Goal: Task Accomplishment & Management: Use online tool/utility

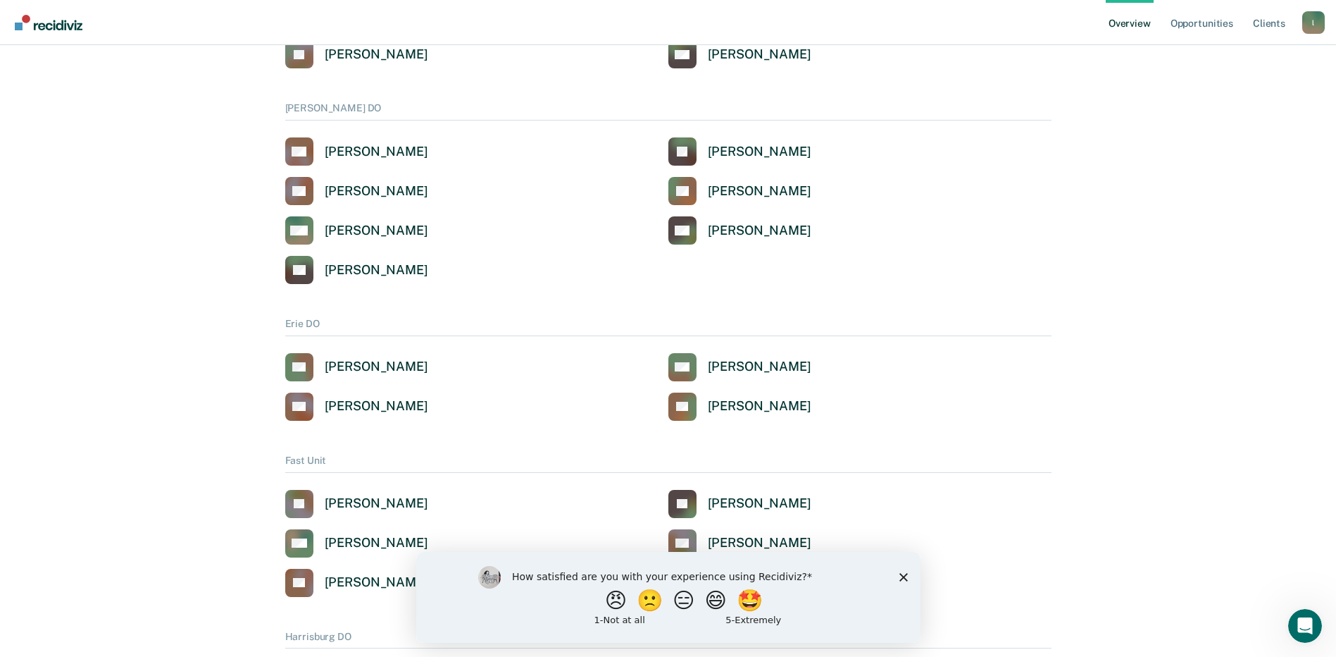
scroll to position [916, 0]
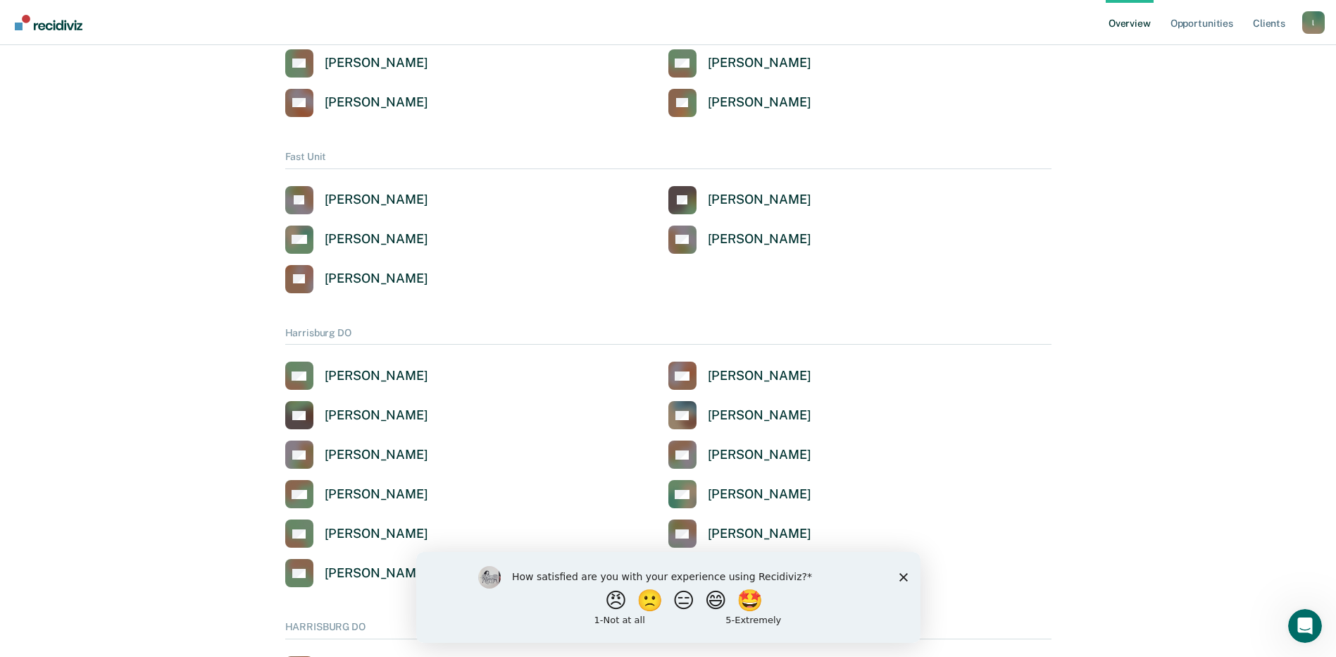
click at [902, 578] on icon "Close survey" at bounding box center [903, 576] width 8 height 8
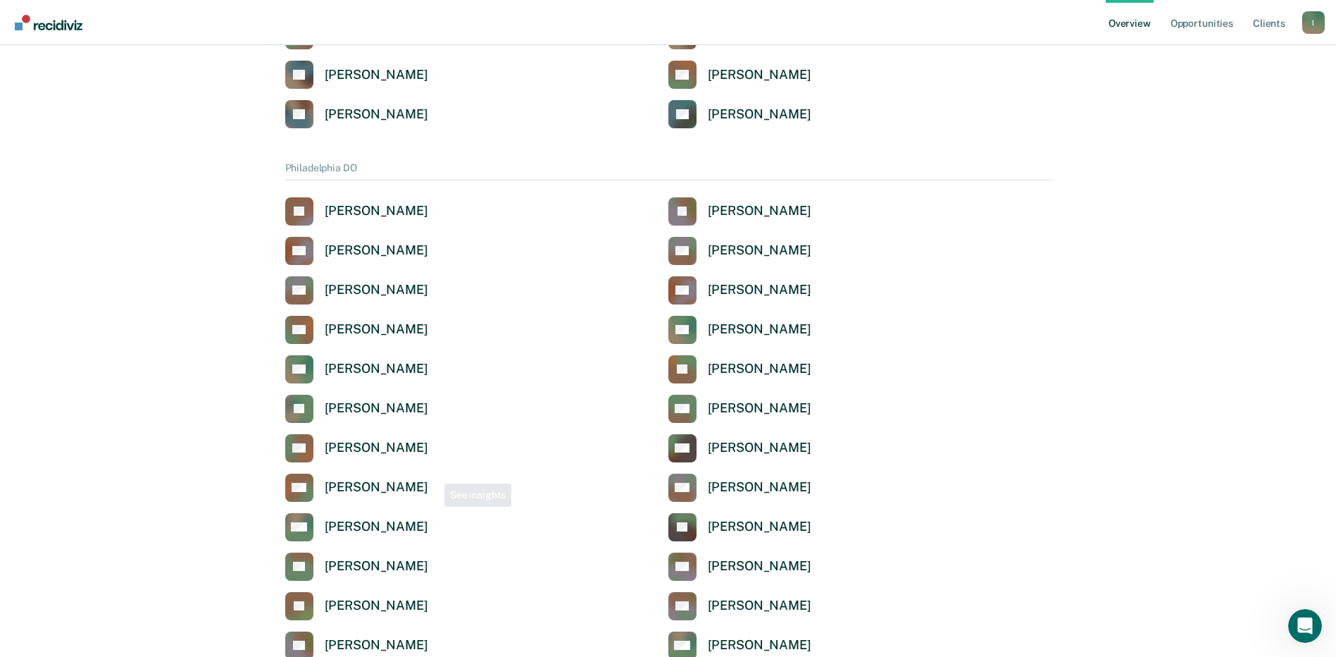
scroll to position [1691, 0]
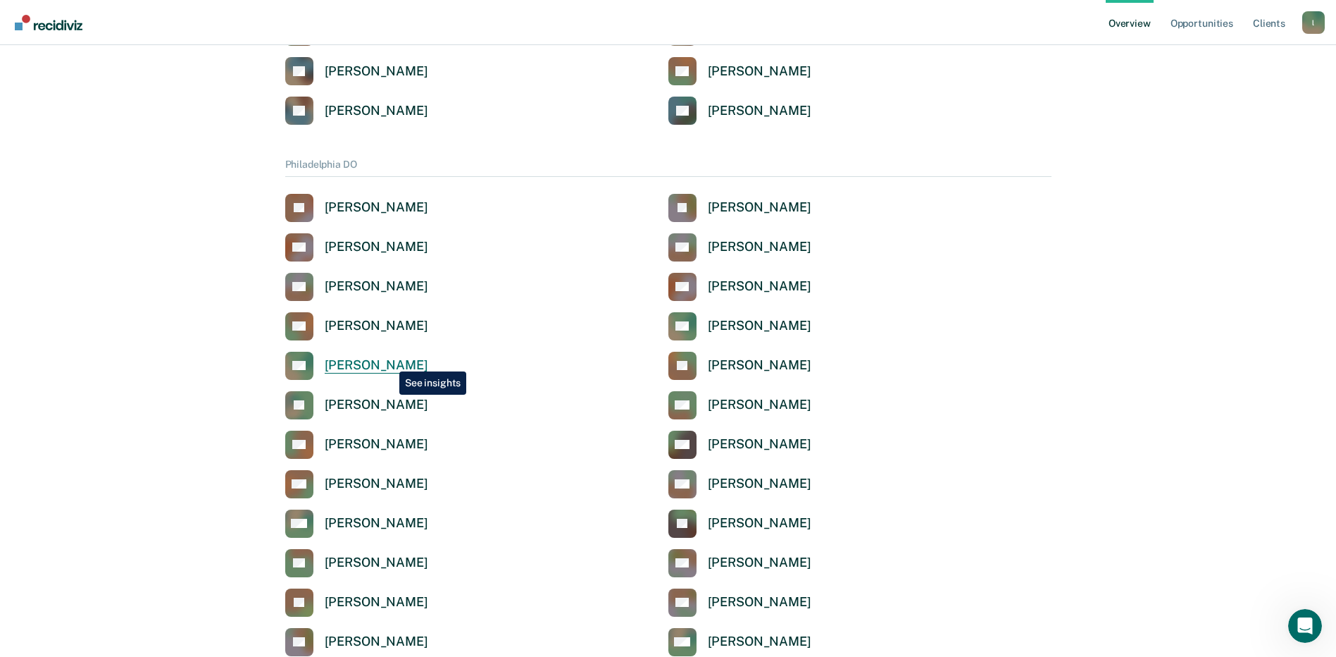
click at [389, 361] on div "[PERSON_NAME]" at bounding box center [377, 365] width 104 height 16
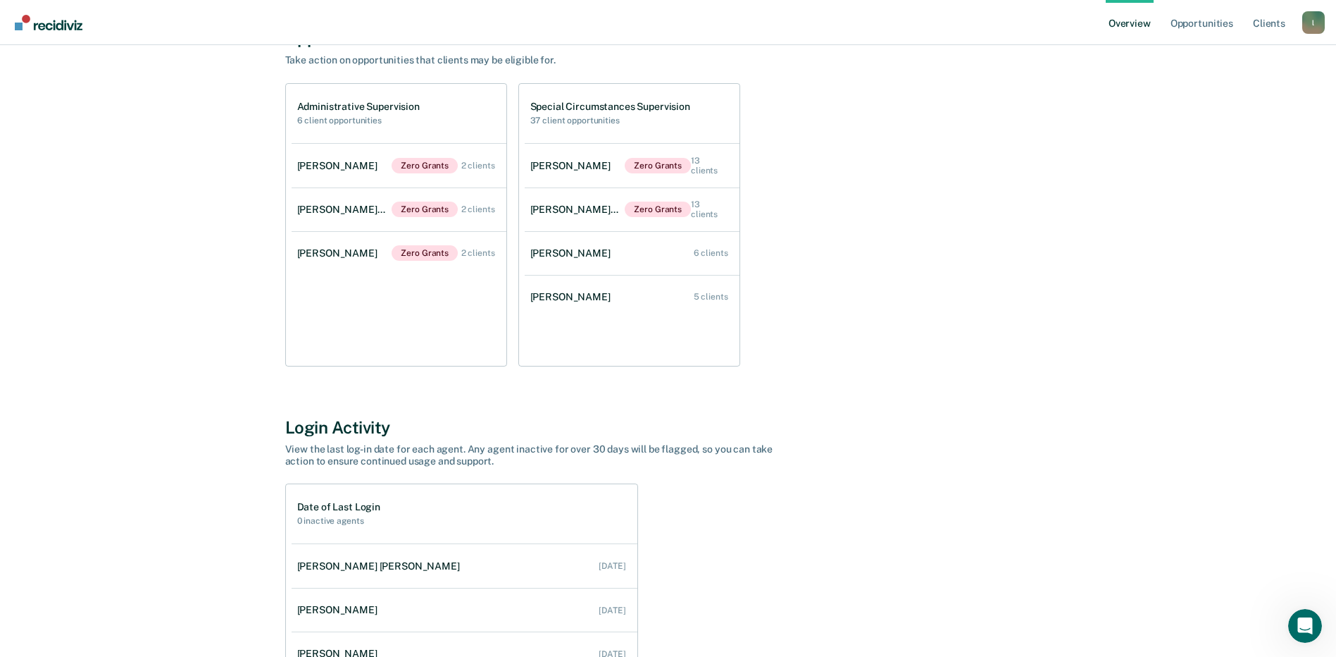
scroll to position [120, 0]
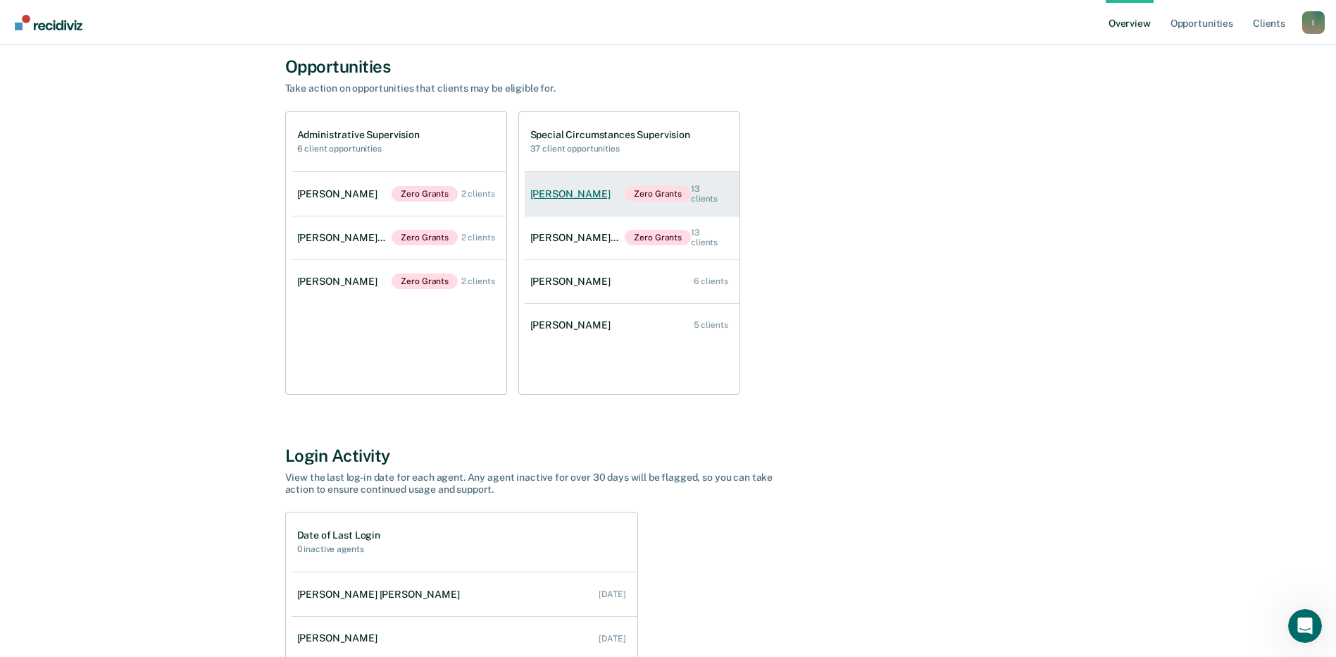
click at [713, 197] on div "13 clients" at bounding box center [709, 194] width 37 height 20
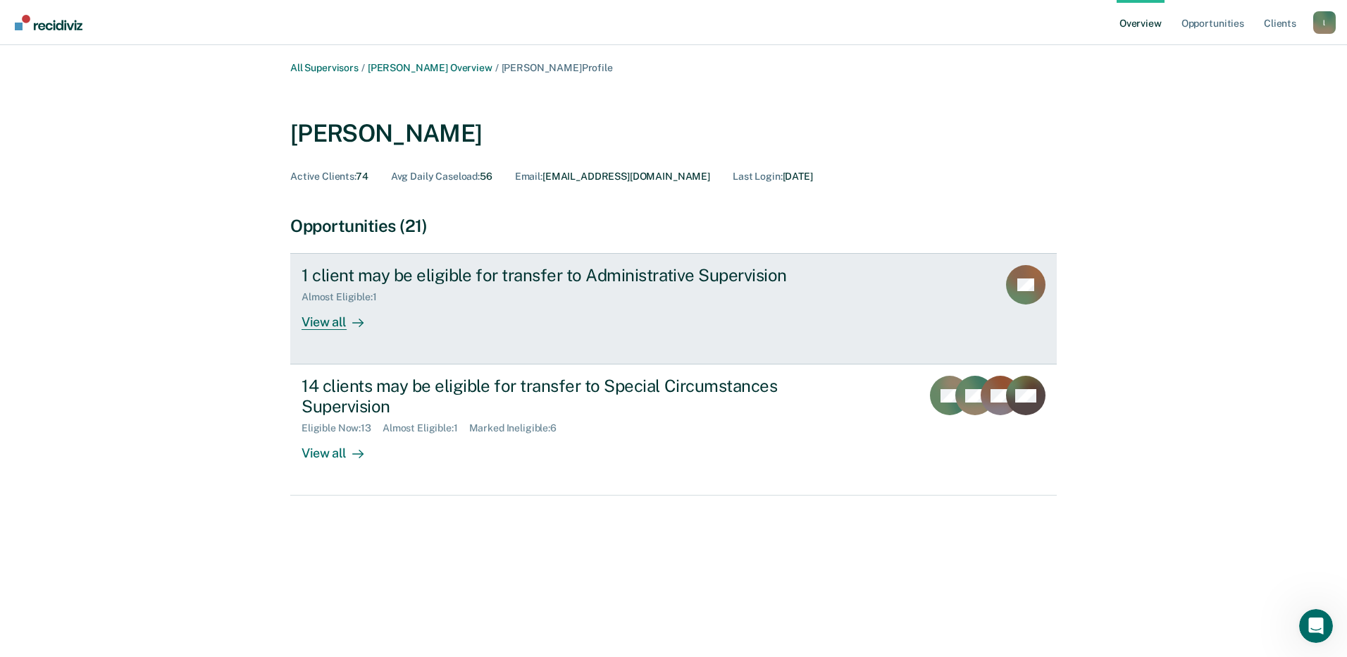
click at [1019, 293] on icon at bounding box center [1011, 293] width 62 height 60
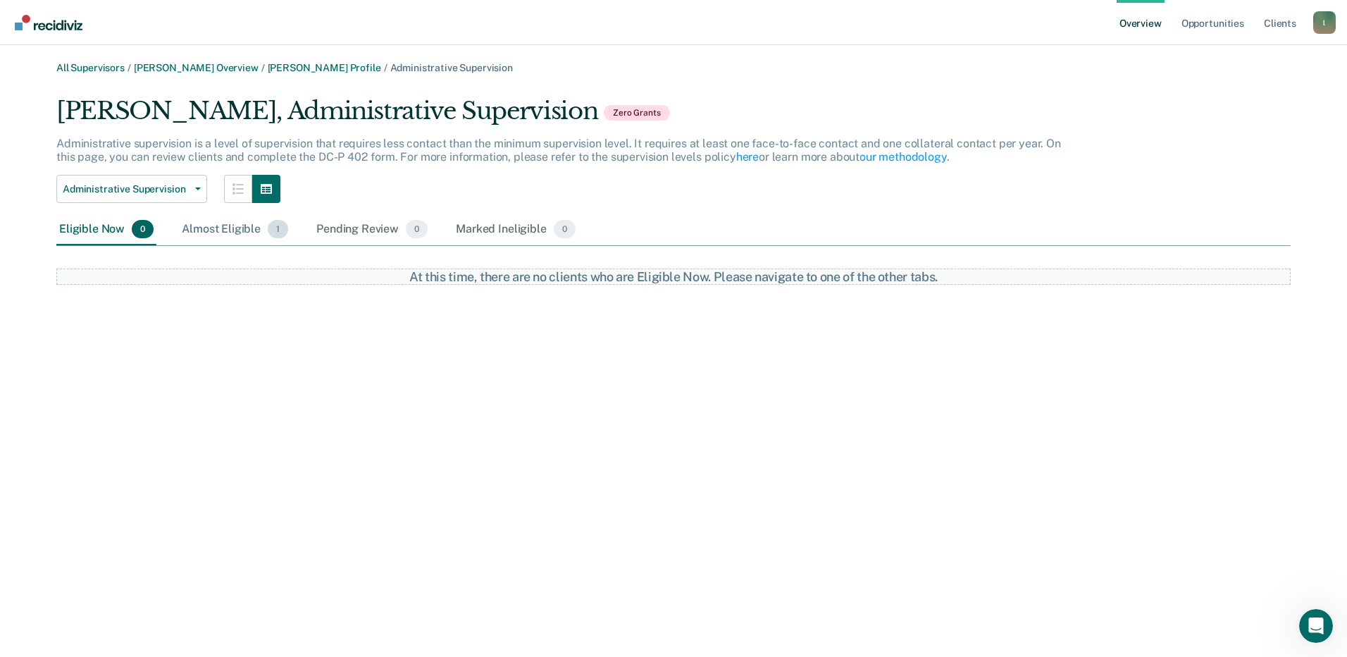
click at [252, 230] on div "Almost Eligible 1" at bounding box center [235, 229] width 112 height 31
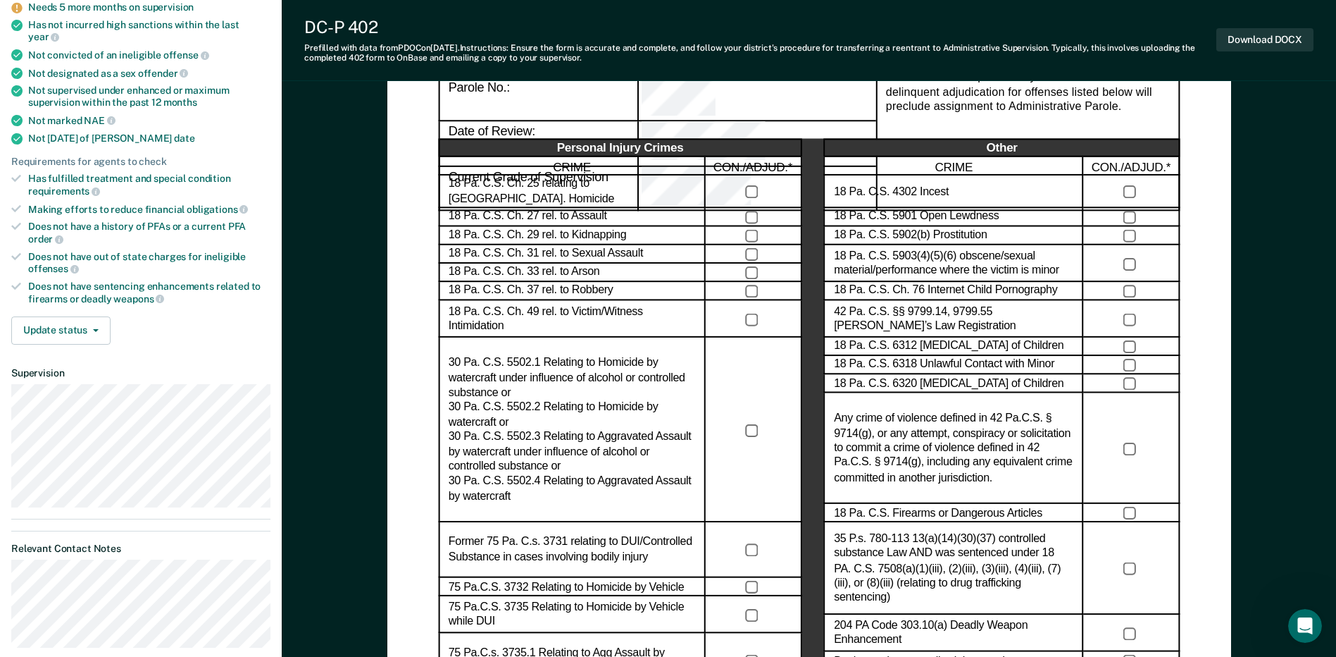
scroll to position [70, 0]
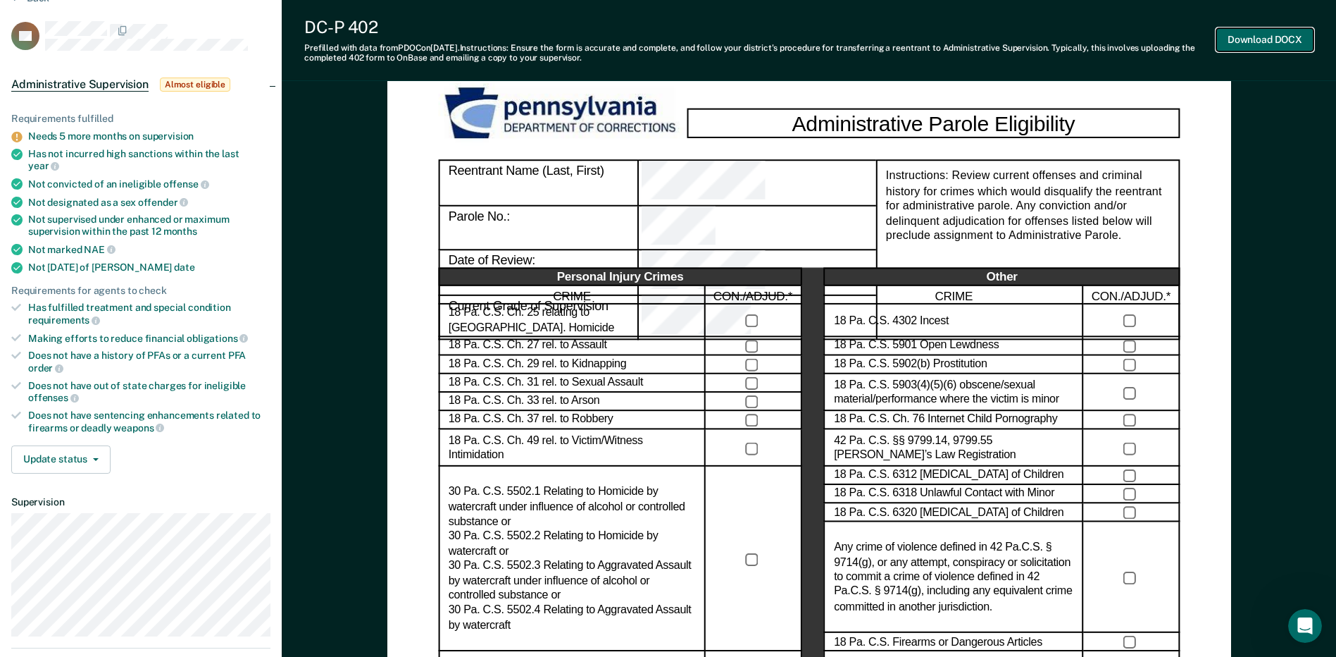
click at [1276, 40] on button "Download DOCX" at bounding box center [1265, 39] width 97 height 23
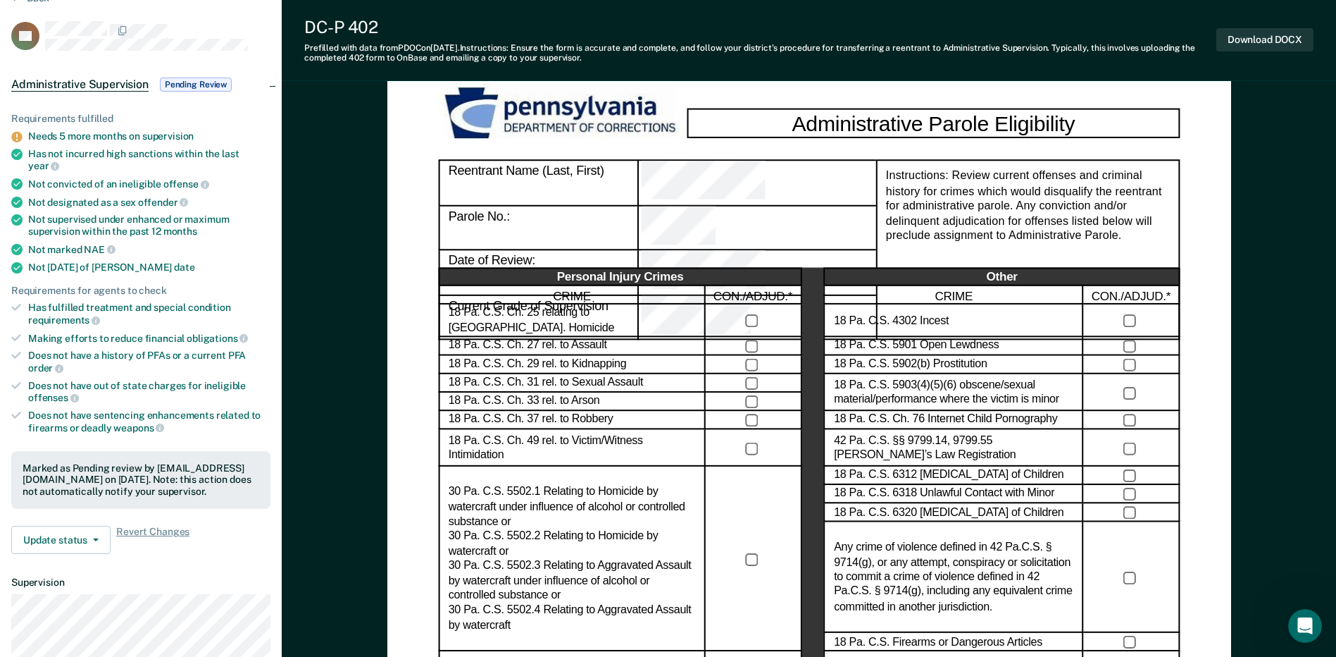
click at [585, 27] on div "DC-P 402" at bounding box center [760, 27] width 912 height 20
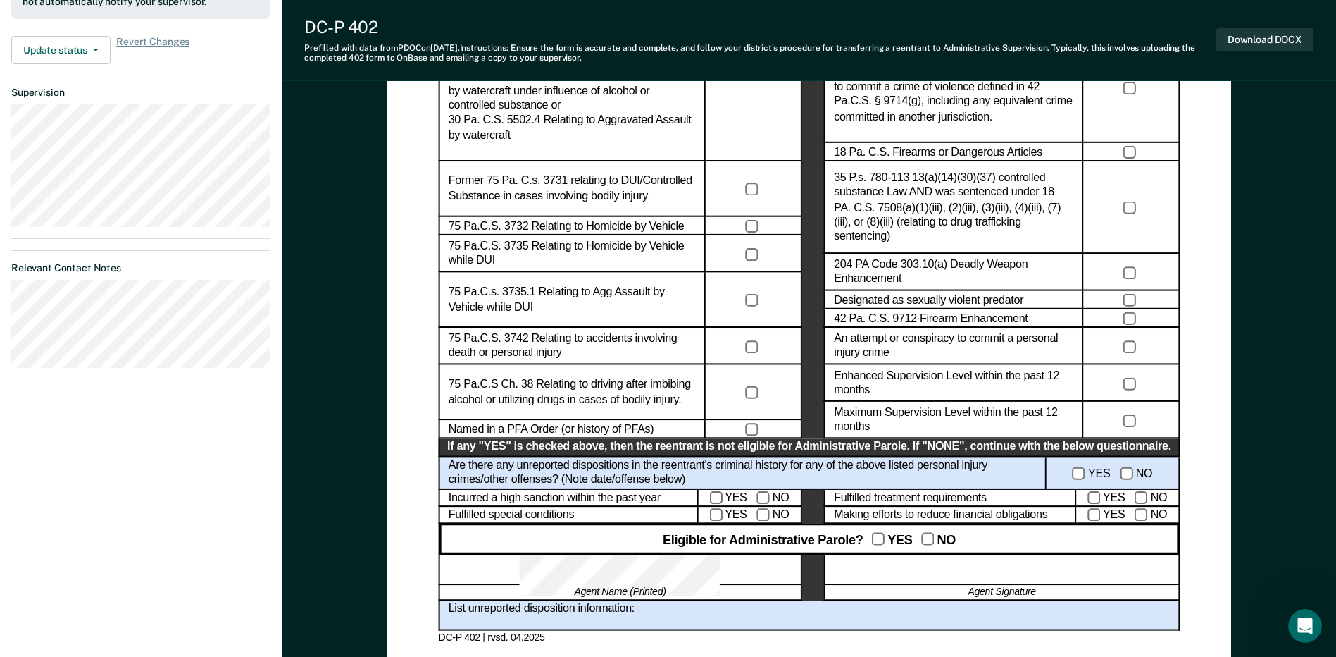
scroll to position [564, 0]
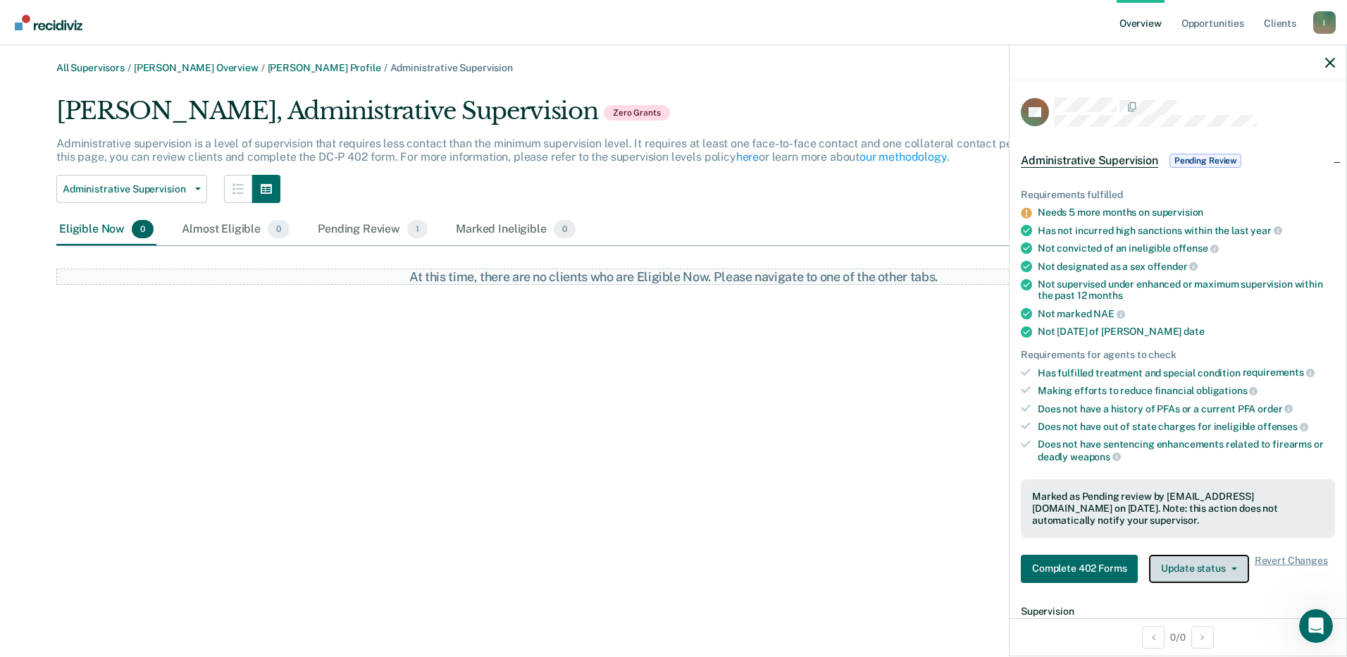
click at [1189, 573] on button "Update status" at bounding box center [1198, 568] width 99 height 28
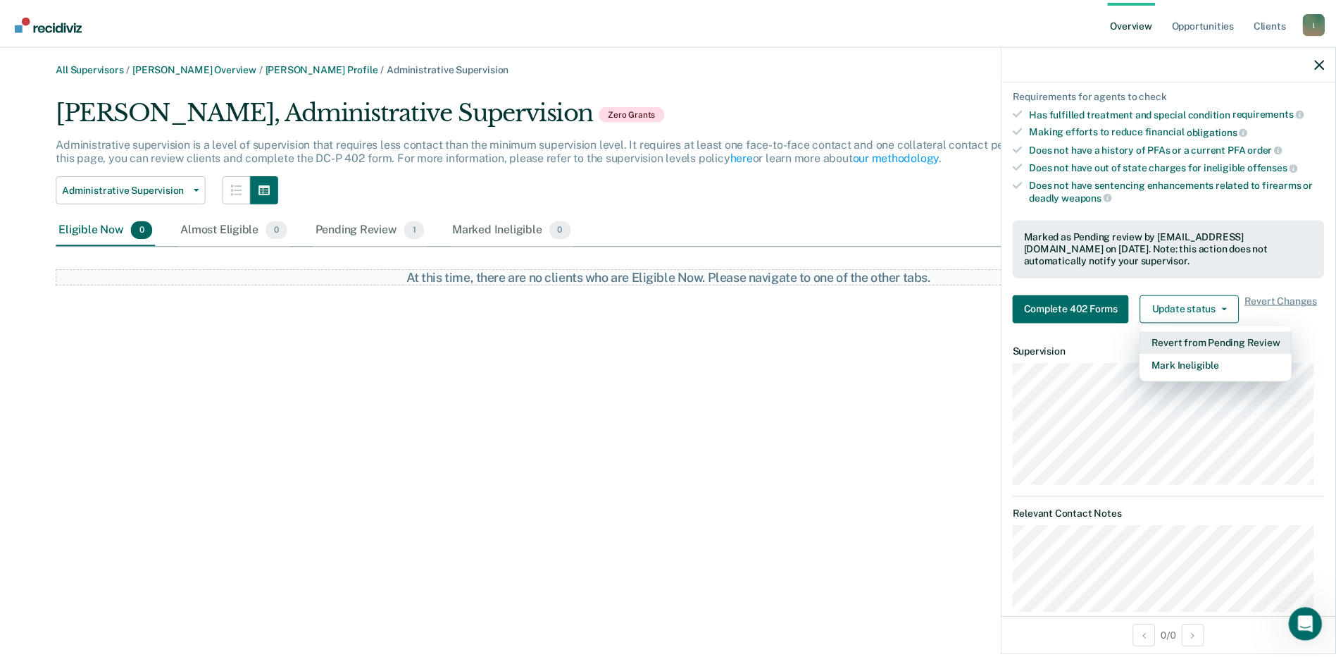
scroll to position [282, 0]
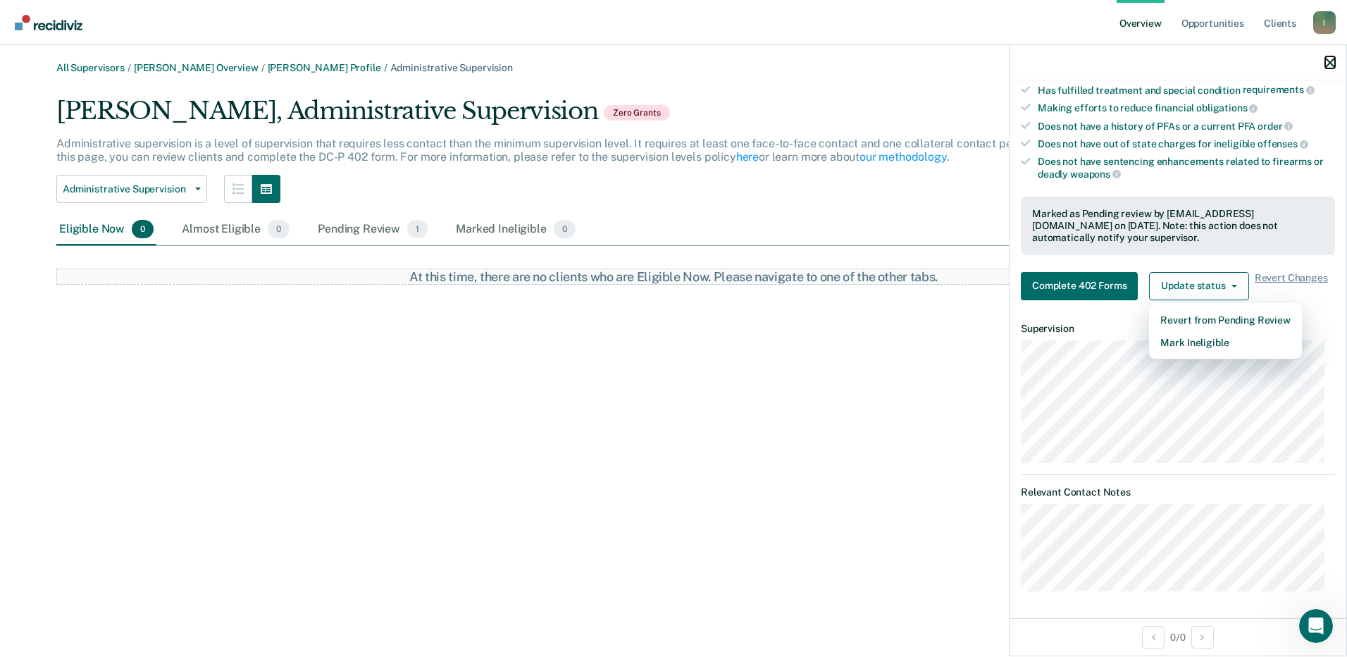
click at [1329, 63] on icon "button" at bounding box center [1330, 63] width 10 height 10
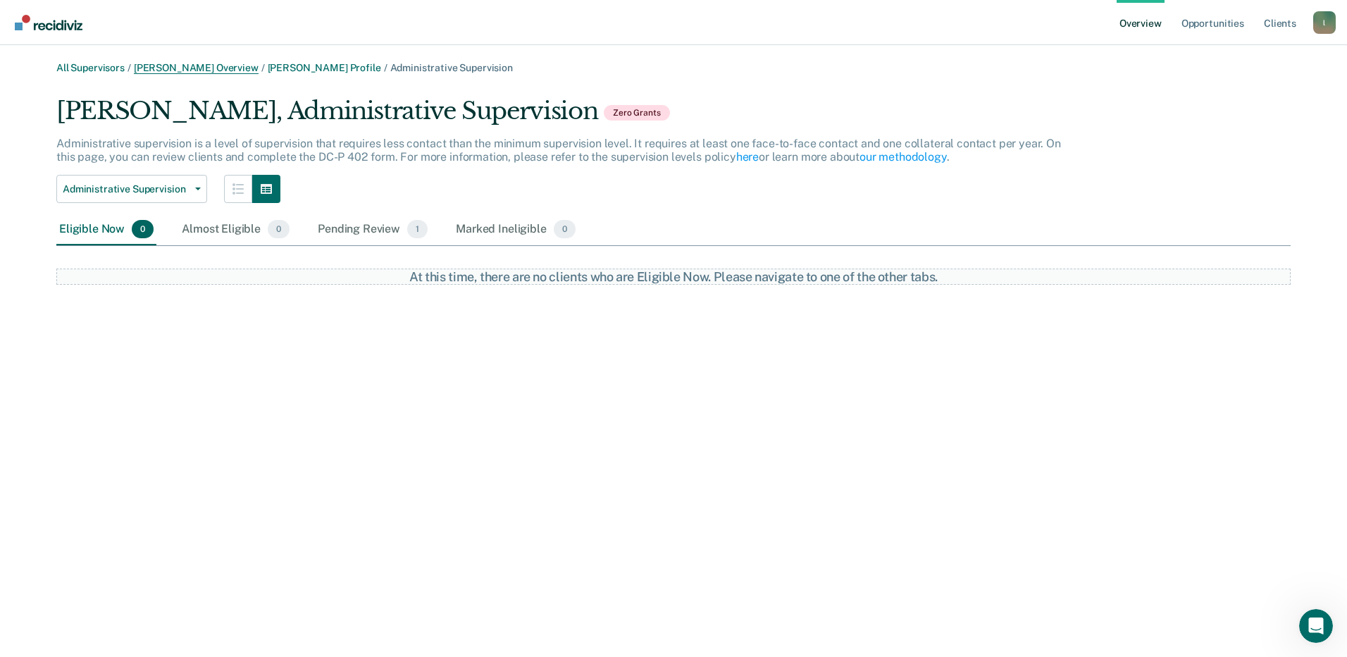
click at [204, 66] on link "[PERSON_NAME] Overview" at bounding box center [196, 68] width 125 height 12
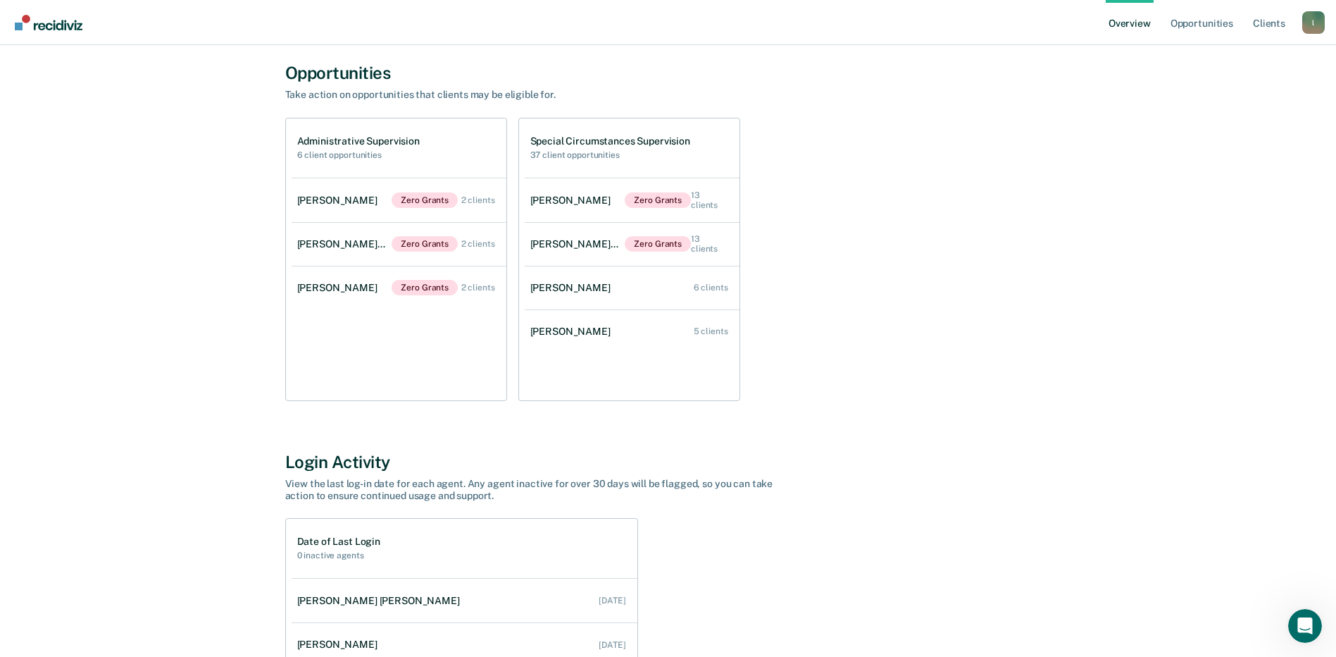
scroll to position [141, 0]
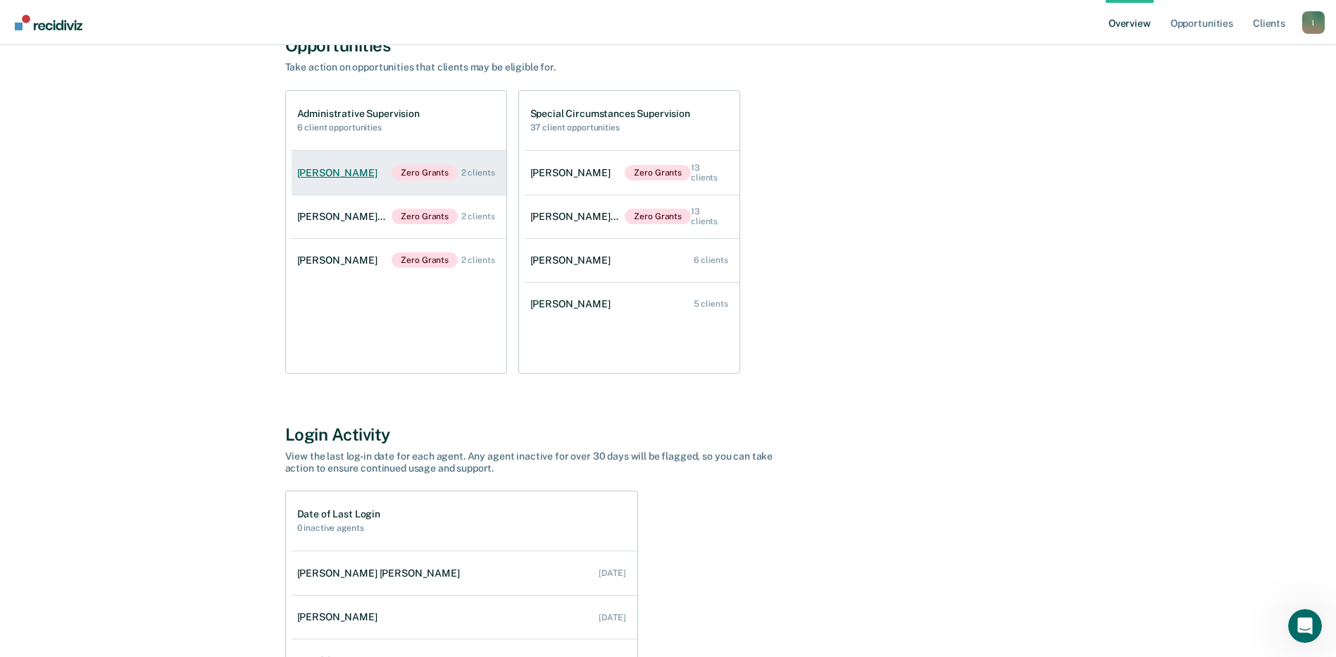
click at [299, 178] on div "[PERSON_NAME]" at bounding box center [340, 173] width 86 height 12
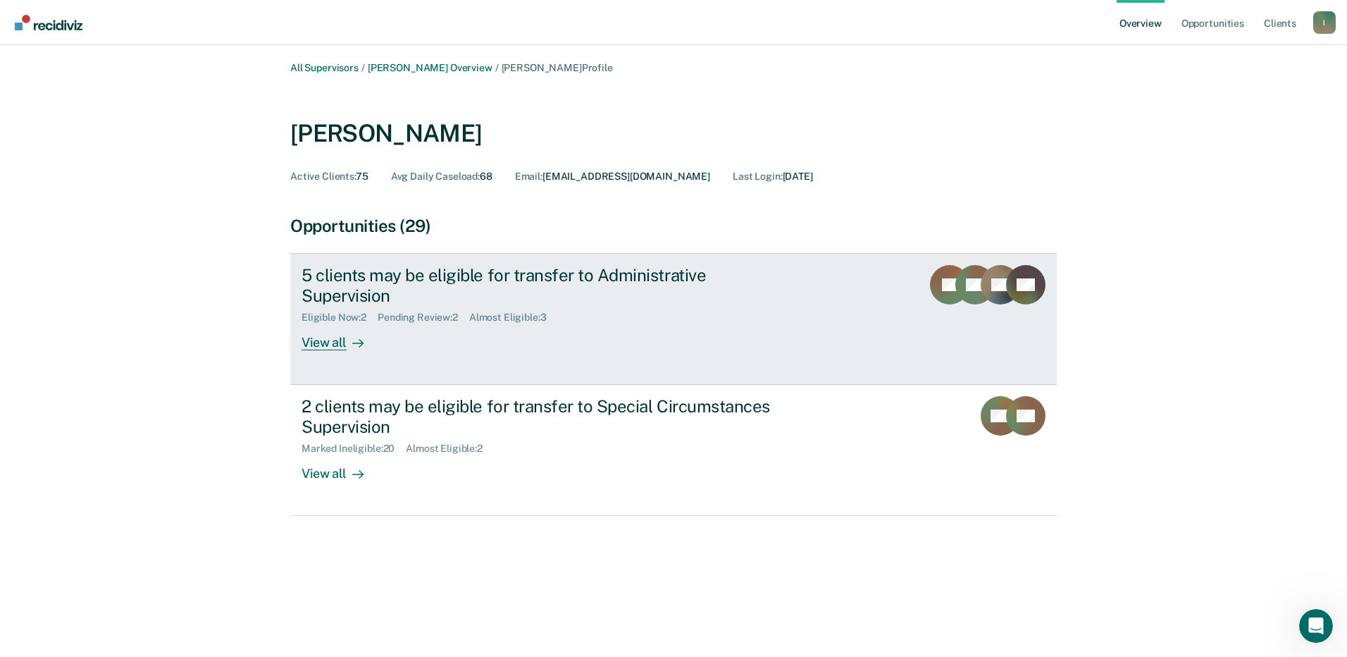
click at [312, 350] on div "View all" at bounding box center [341, 336] width 79 height 27
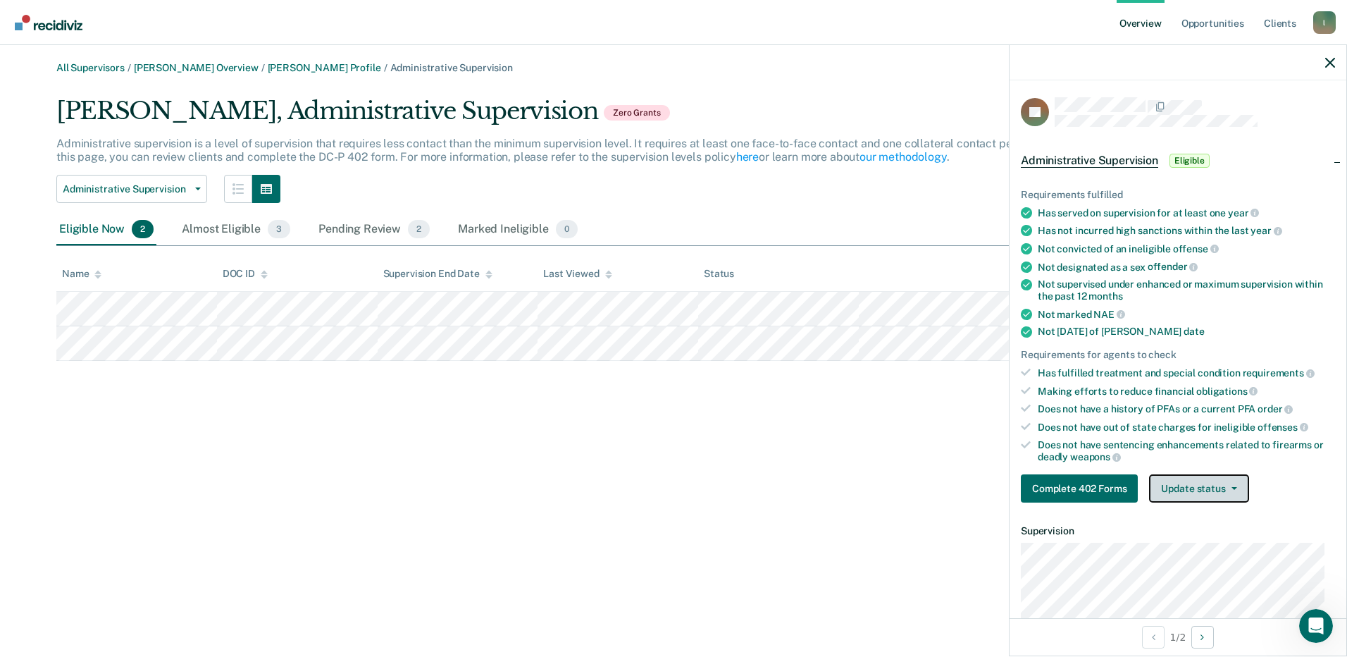
click at [1229, 481] on button "Update status" at bounding box center [1198, 488] width 99 height 28
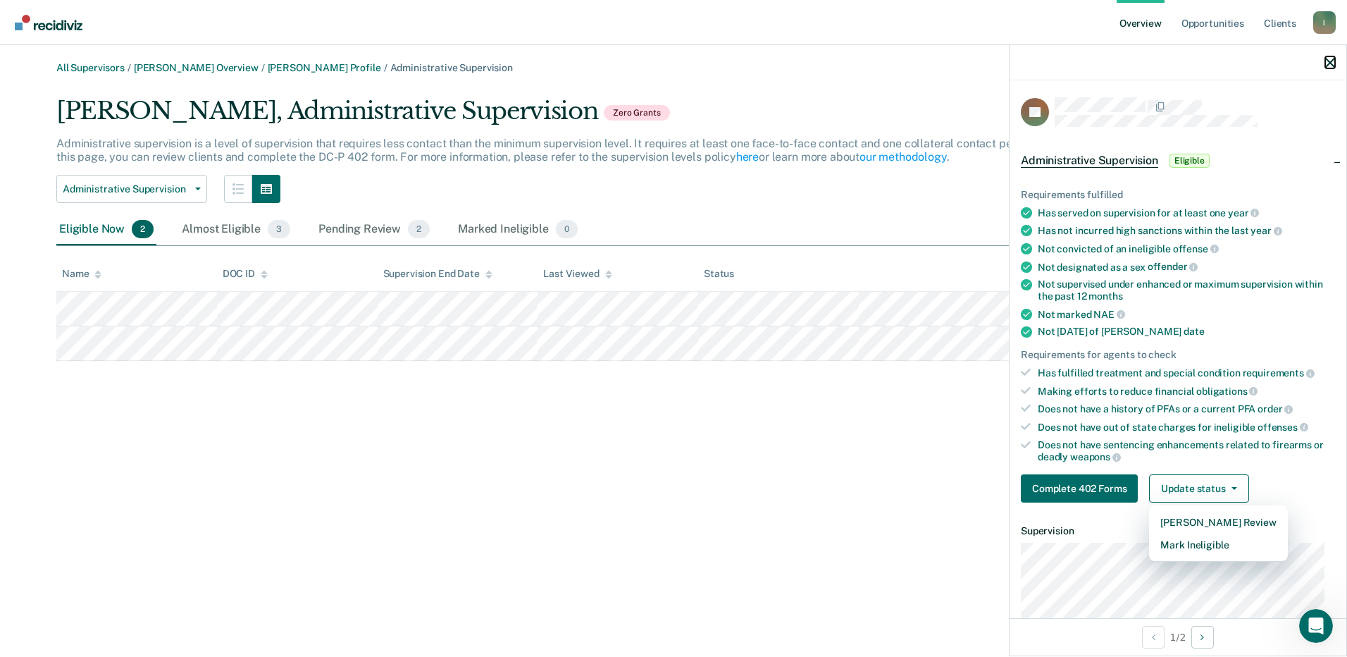
click at [1327, 59] on icon "button" at bounding box center [1330, 63] width 10 height 10
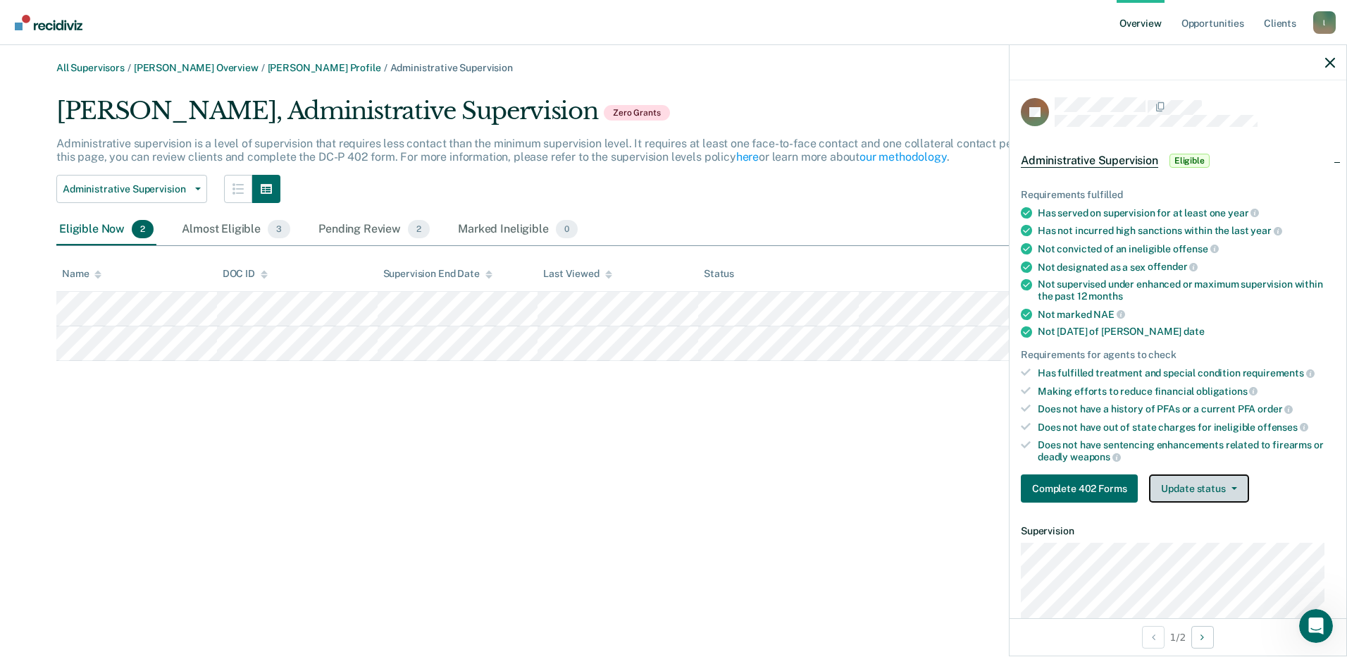
click at [1231, 488] on icon "button" at bounding box center [1234, 488] width 6 height 3
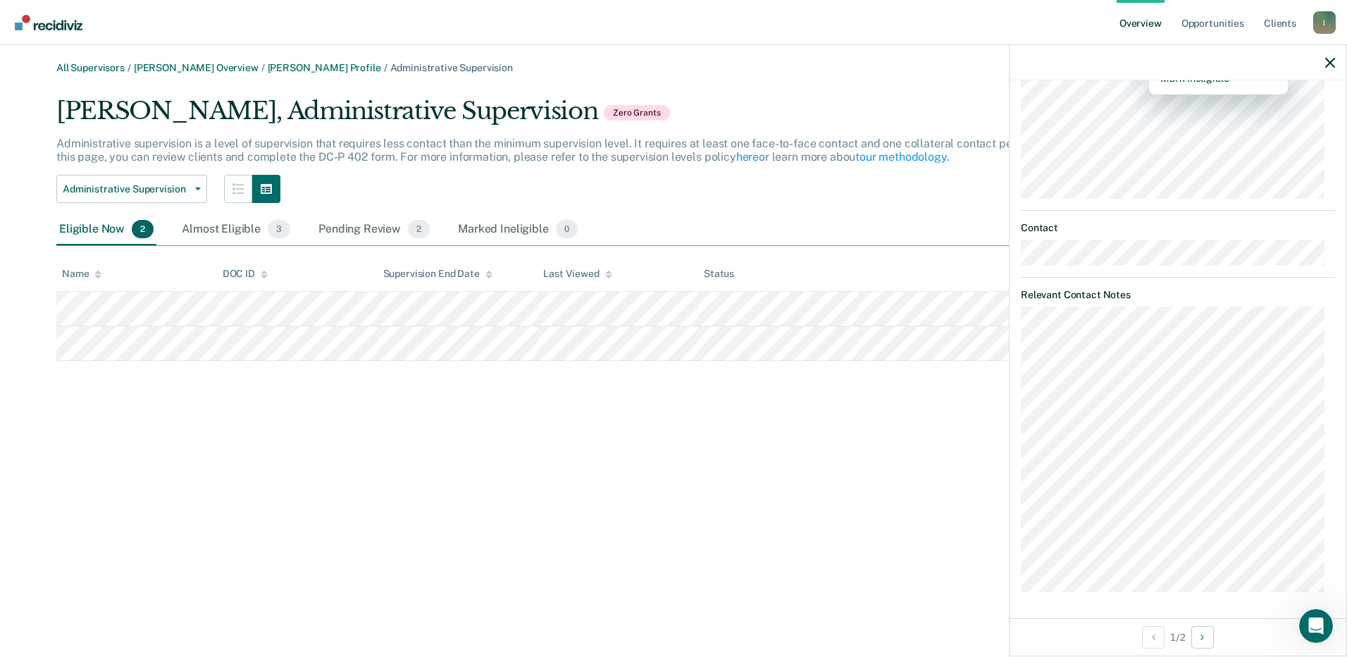
scroll to position [467, 0]
click at [1201, 641] on button "Next Opportunity" at bounding box center [1202, 637] width 23 height 23
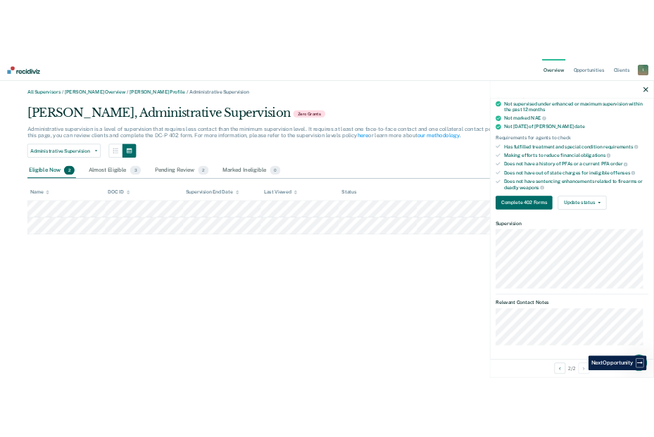
scroll to position [191, 0]
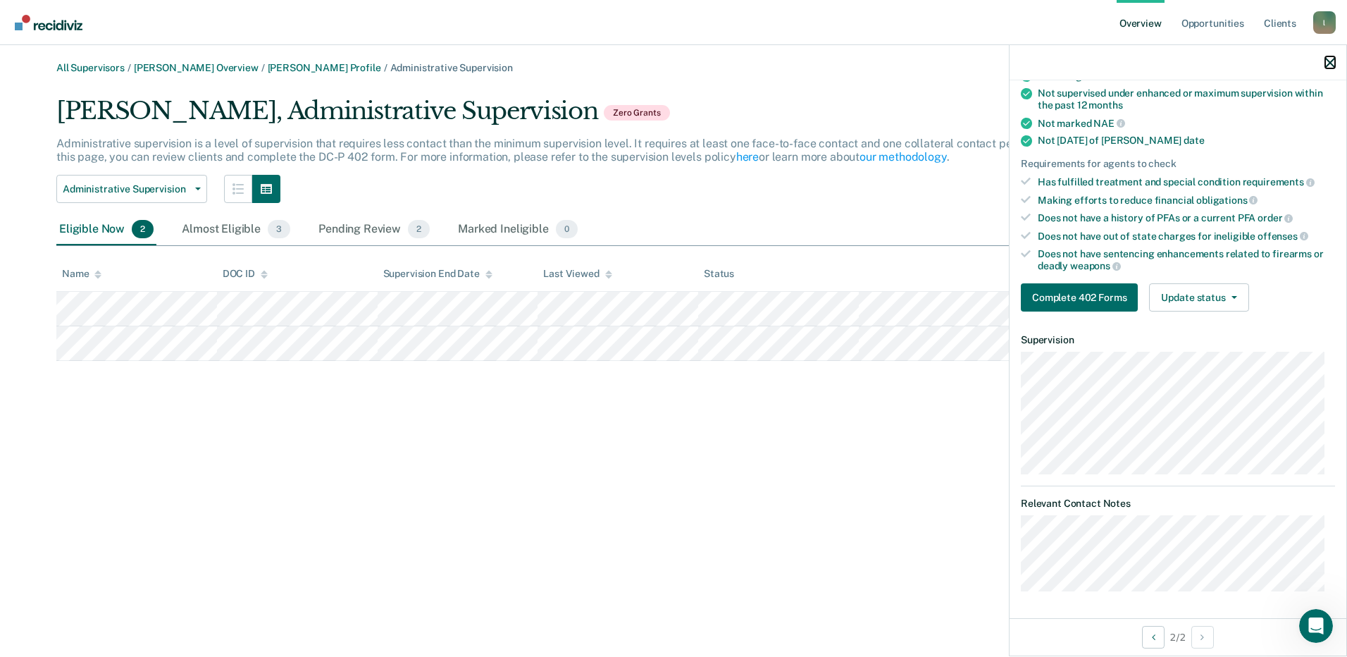
click at [1330, 63] on icon "button" at bounding box center [1330, 63] width 10 height 10
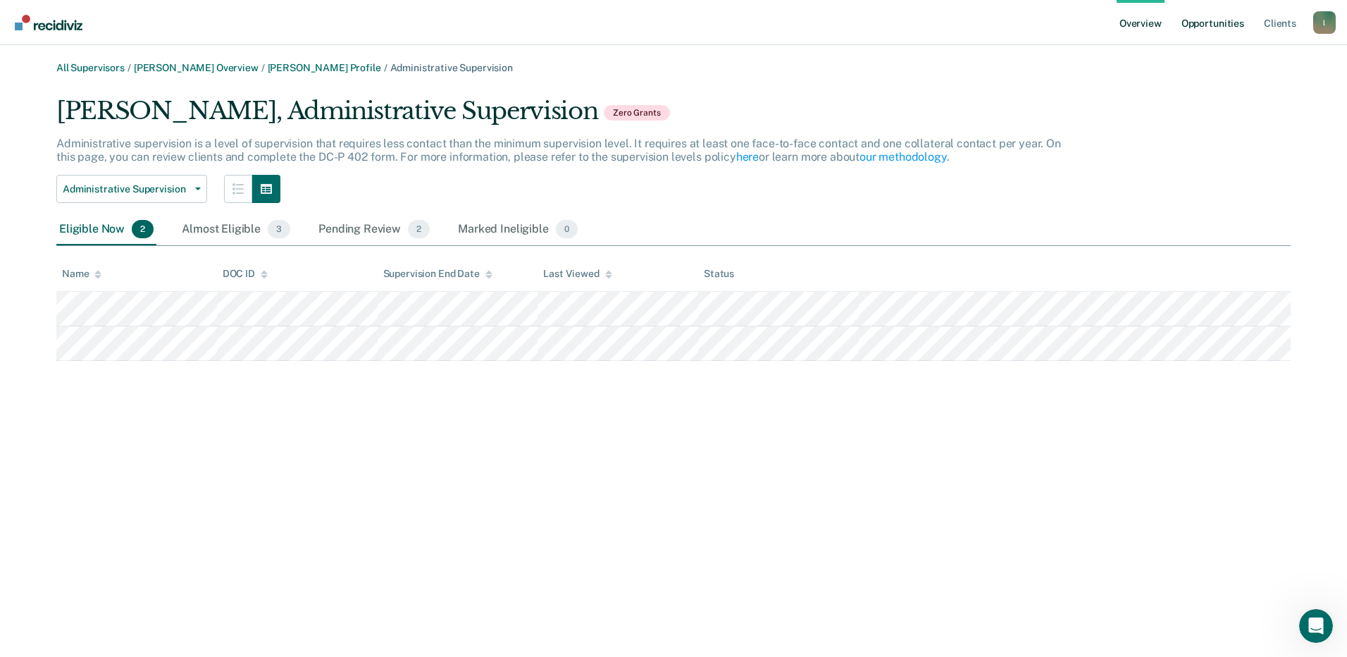
click at [1210, 23] on link "Opportunities" at bounding box center [1213, 22] width 68 height 45
